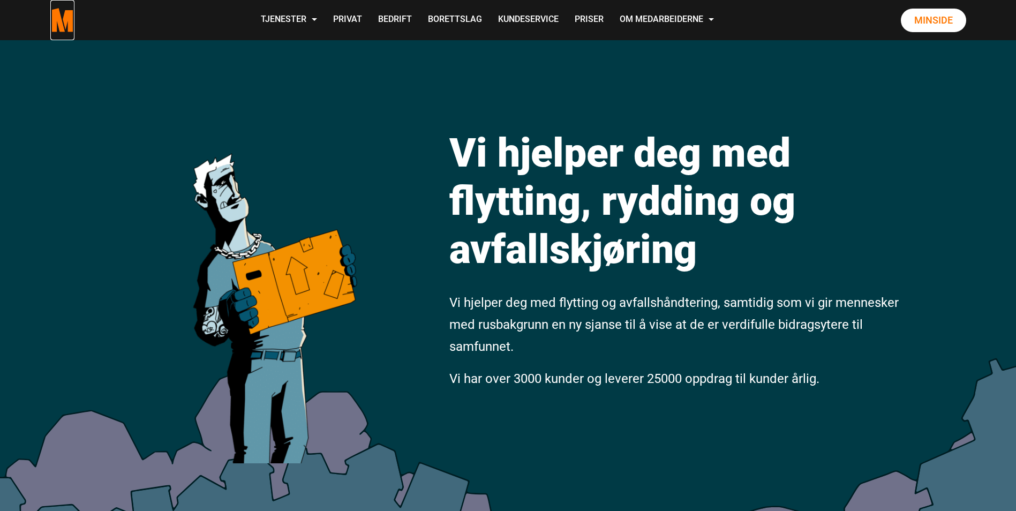
click at [71, 21] on polygon "Medarbeiderne start page" at bounding box center [69, 21] width 12 height 22
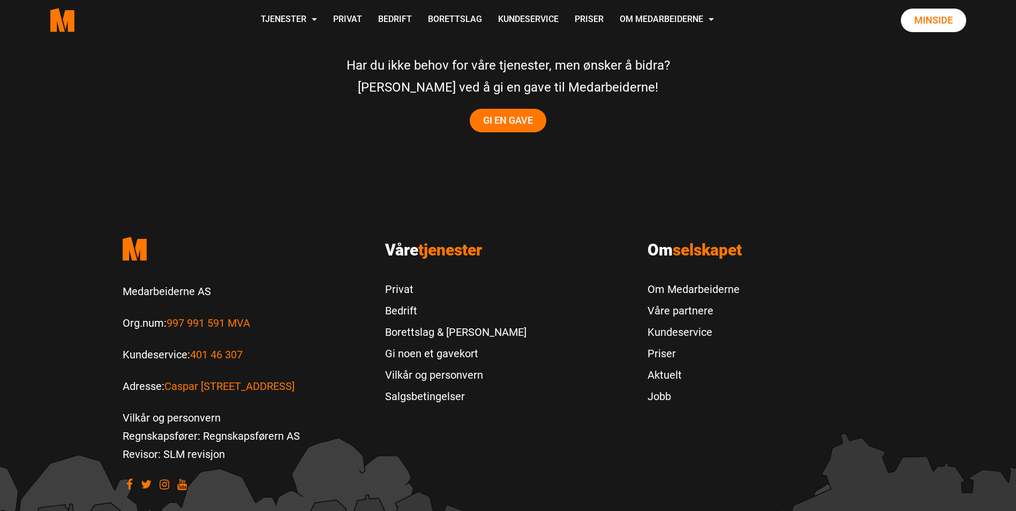
scroll to position [2167, 0]
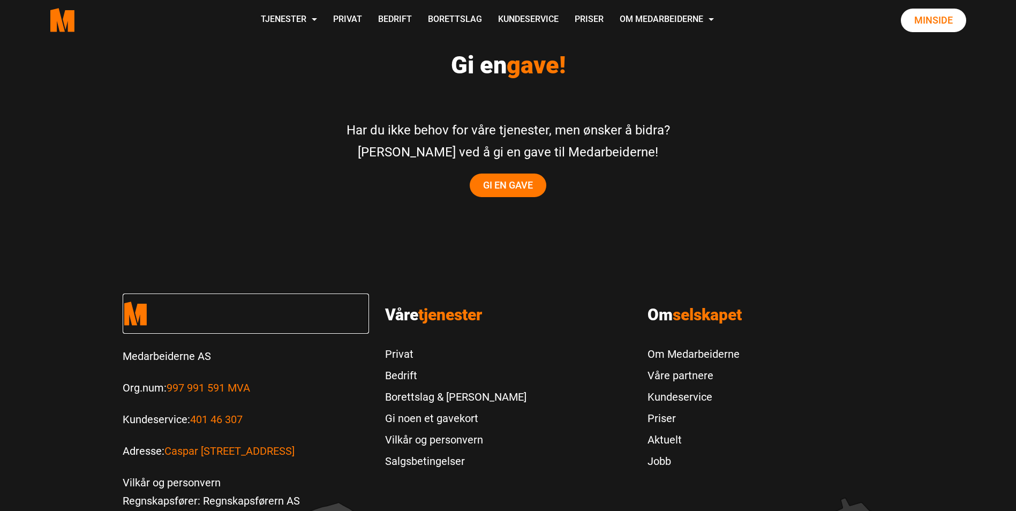
click at [140, 304] on polygon "Medarbeiderne start" at bounding box center [141, 315] width 12 height 22
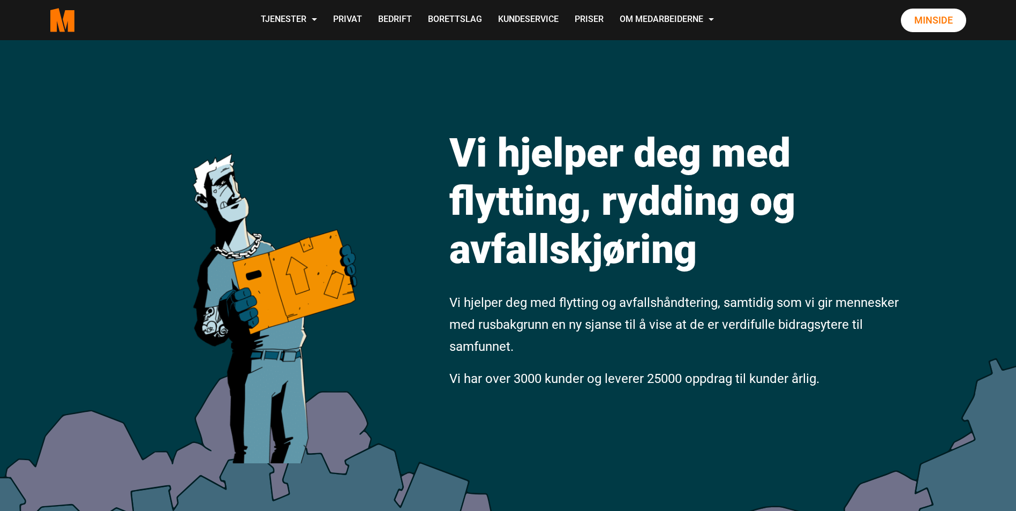
drag, startPoint x: 71, startPoint y: 20, endPoint x: 84, endPoint y: 10, distance: 16.8
click at [84, 10] on div "Tjenester Avfallskjøring Avfallskjøring for Bedrifter Dødsbo Flyttehjelp Flytte…" at bounding box center [488, 20] width 810 height 38
